Goal: Transaction & Acquisition: Book appointment/travel/reservation

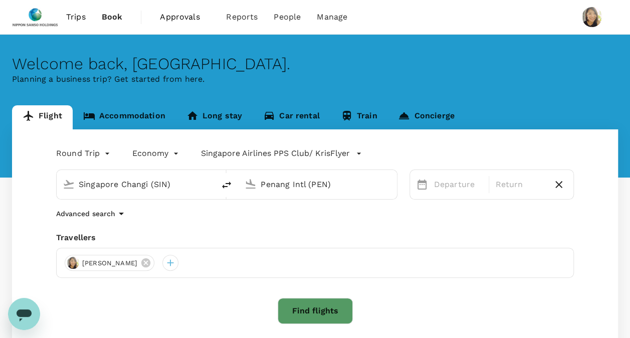
click at [272, 186] on input "Penang Intl (PEN)" at bounding box center [318, 185] width 115 height 16
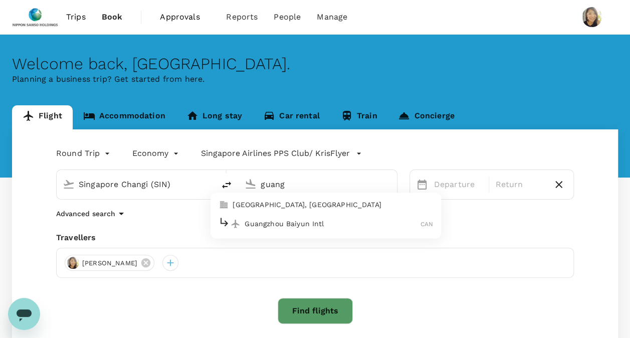
click at [258, 226] on p "Guangzhou Baiyun Intl" at bounding box center [333, 224] width 176 height 10
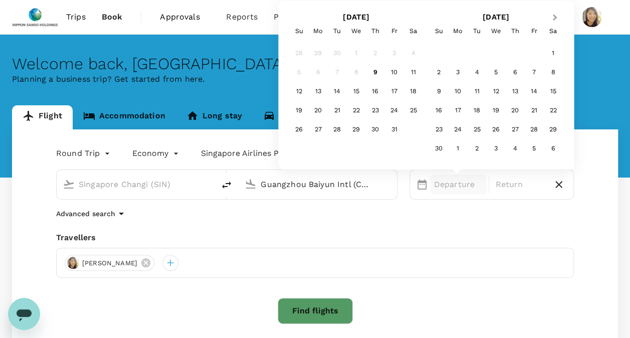
type input "Guangzhou Baiyun Intl (CAN)"
click at [557, 20] on button "Next Month" at bounding box center [556, 18] width 16 height 16
click at [519, 72] on div "11" at bounding box center [515, 72] width 19 height 19
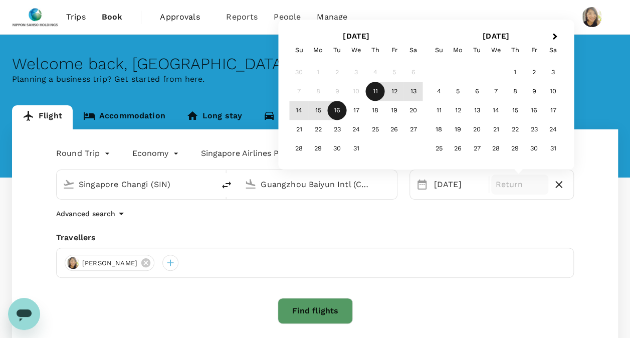
click at [340, 112] on div "16" at bounding box center [337, 110] width 19 height 19
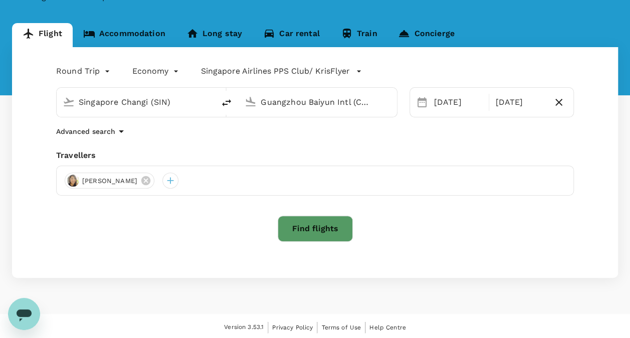
scroll to position [84, 0]
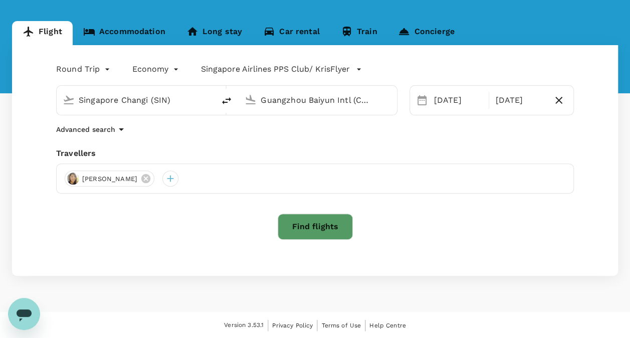
click at [310, 225] on button "Find flights" at bounding box center [315, 227] width 75 height 26
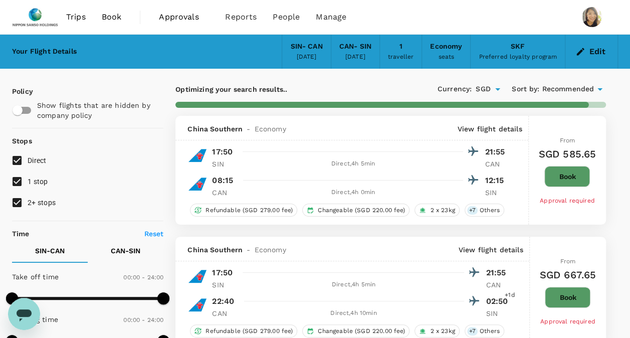
type input "1700"
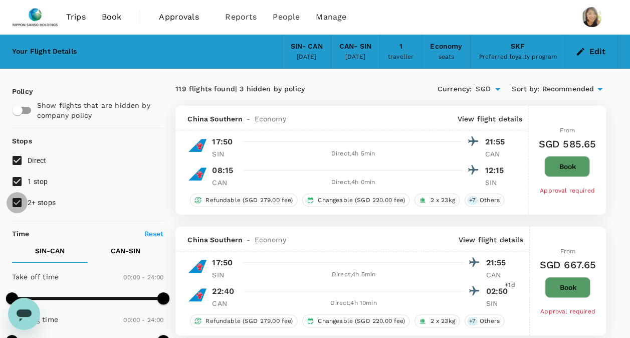
click at [18, 203] on input "2+ stops" at bounding box center [17, 202] width 21 height 21
checkbox input "false"
click at [16, 180] on input "1 stop" at bounding box center [17, 181] width 21 height 21
checkbox input "false"
